Goal: Task Accomplishment & Management: Use online tool/utility

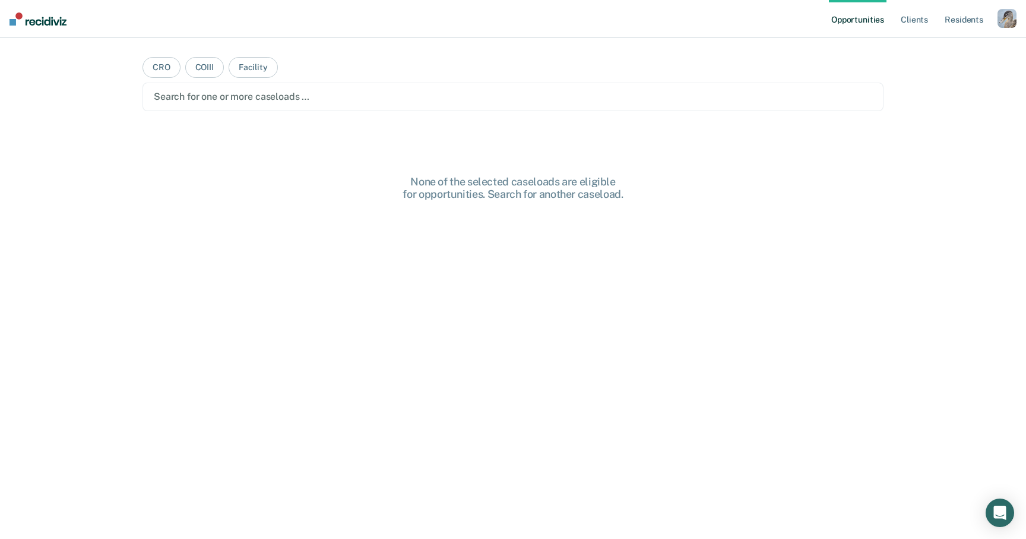
click at [1007, 23] on div "button" at bounding box center [1007, 18] width 19 height 19
click at [925, 49] on link "Profile" at bounding box center [960, 48] width 96 height 10
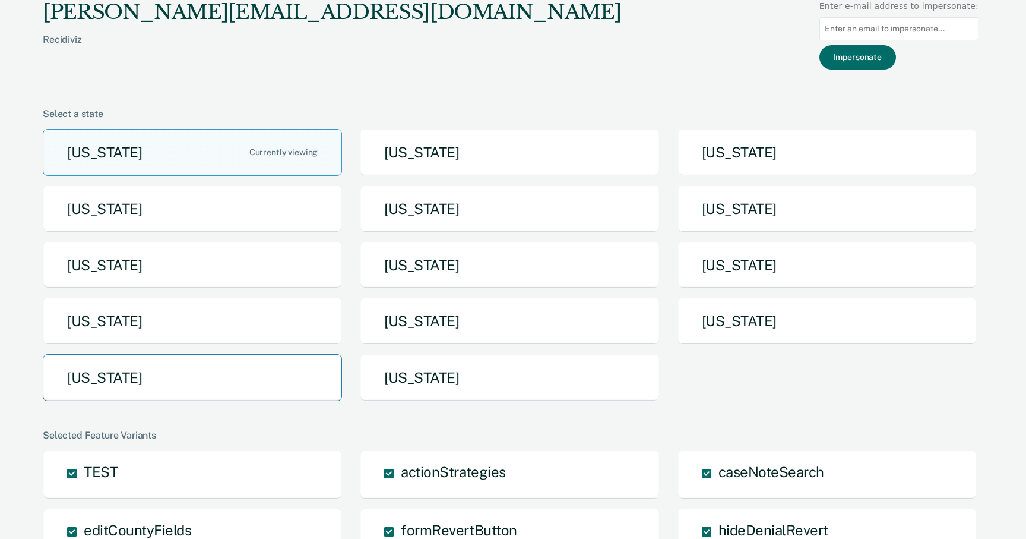
click at [267, 382] on button "[US_STATE]" at bounding box center [192, 377] width 299 height 47
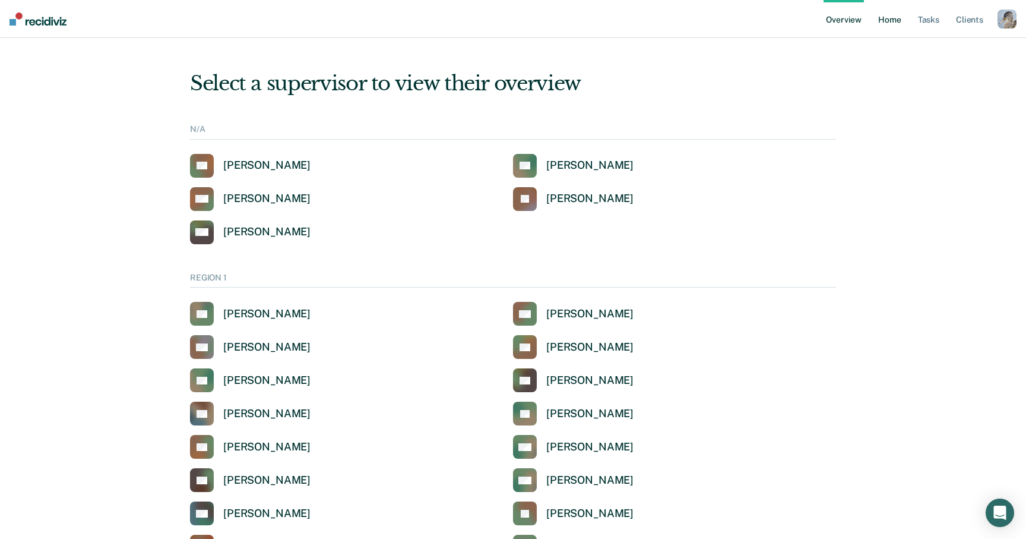
click at [892, 15] on link "Home" at bounding box center [889, 19] width 27 height 38
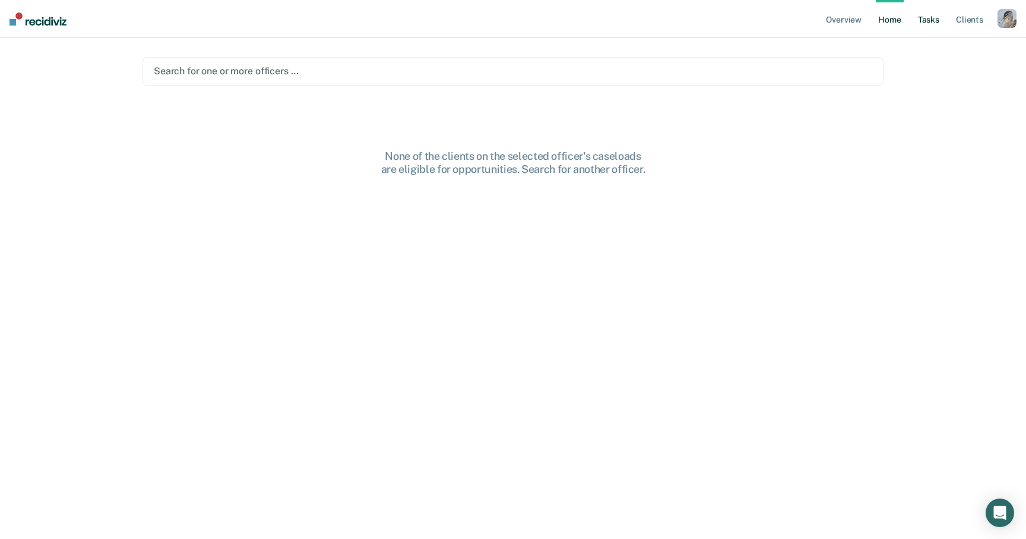
click at [923, 12] on link "Tasks" at bounding box center [929, 19] width 26 height 38
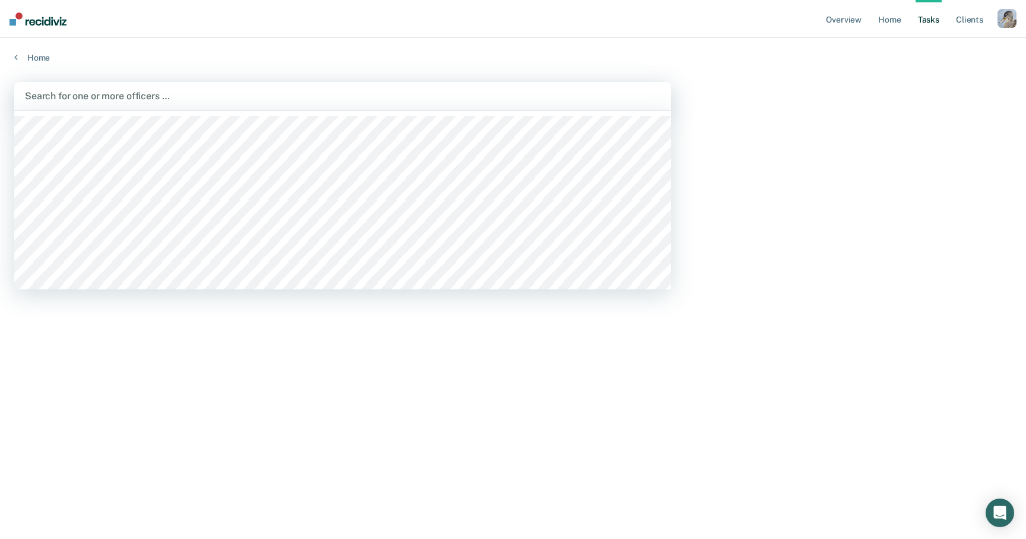
click at [361, 83] on div "Search for one or more officers …" at bounding box center [342, 96] width 657 height 29
type input "cheye"
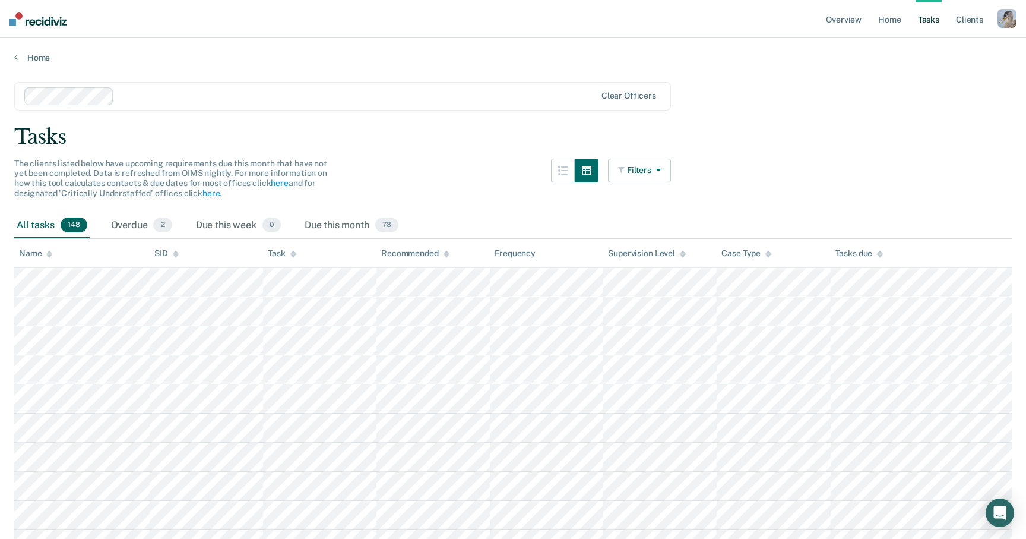
click at [658, 169] on icon "button" at bounding box center [657, 170] width 10 height 8
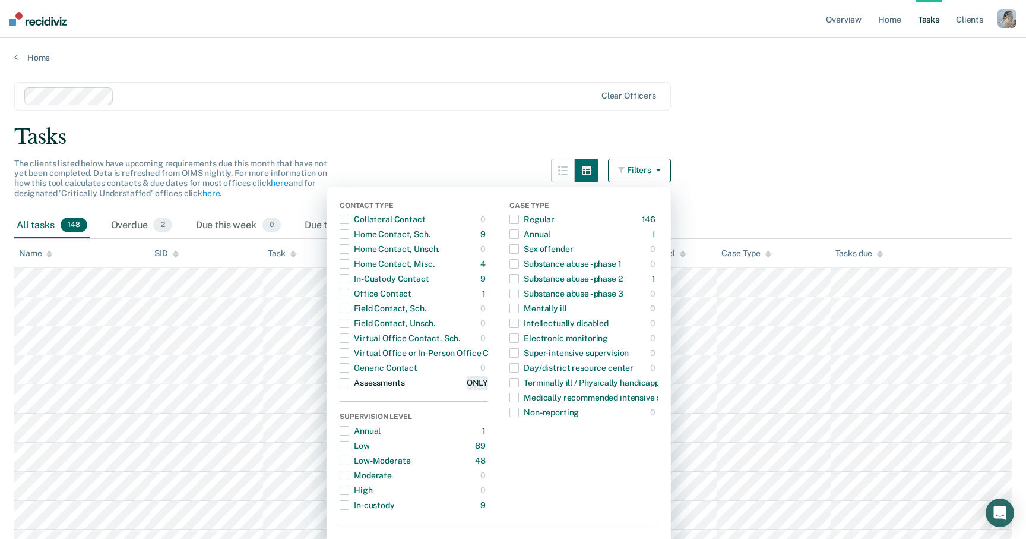
click at [478, 382] on div "ONLY" at bounding box center [477, 382] width 21 height 19
click at [474, 382] on div "ONLY" at bounding box center [477, 382] width 21 height 19
click at [351, 384] on div "Assessments" at bounding box center [372, 382] width 65 height 19
click at [419, 146] on div "Tasks" at bounding box center [513, 137] width 998 height 24
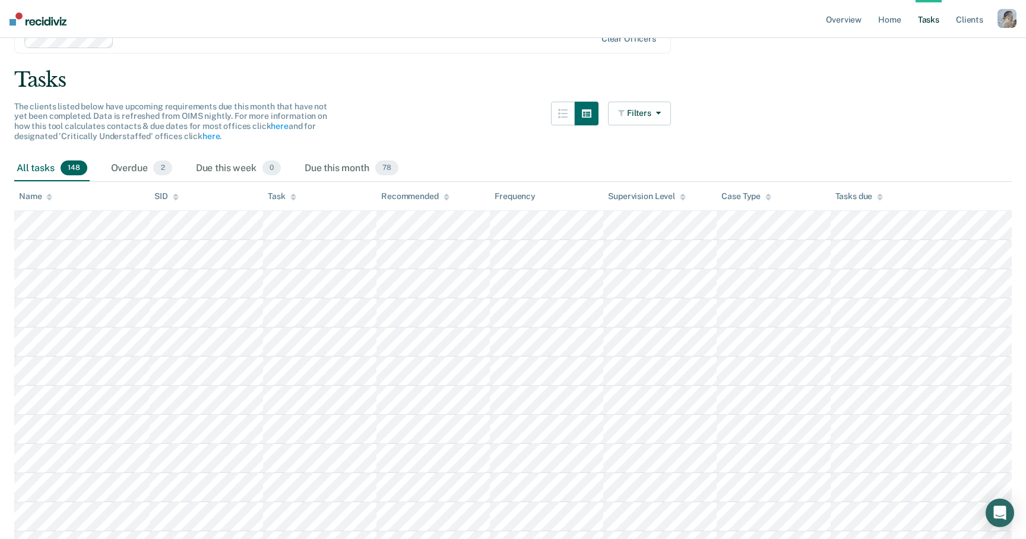
scroll to position [61, 0]
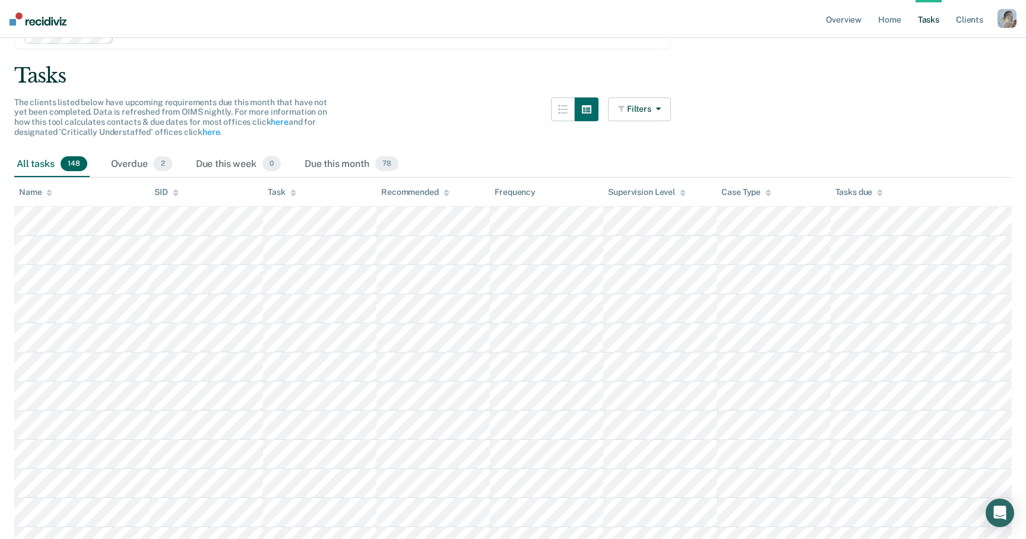
click at [290, 193] on icon at bounding box center [293, 193] width 6 height 8
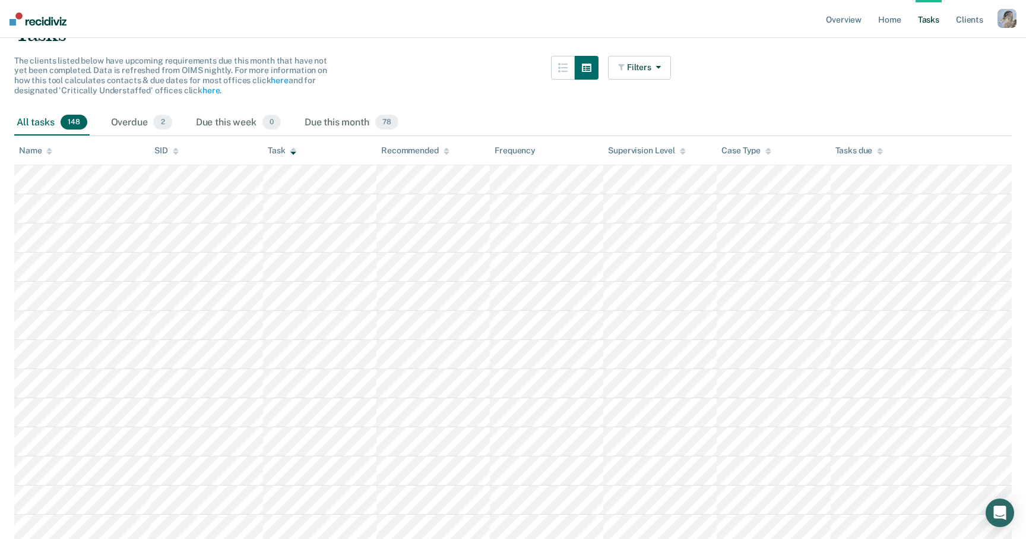
scroll to position [63, 0]
